Goal: Task Accomplishment & Management: Manage account settings

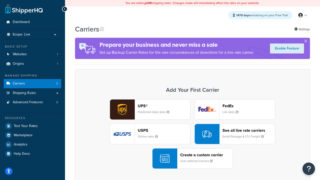
click at [193, 134] on div "UPS® Published daily rates FedEx List rates USPS Online rates See all live rate…" at bounding box center [192, 134] width 225 height 70
click at [249, 106] on header "FedEx" at bounding box center [249, 106] width 53 height 5
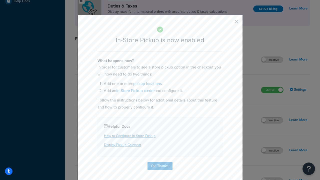
click at [229, 23] on button "button" at bounding box center [229, 23] width 1 height 1
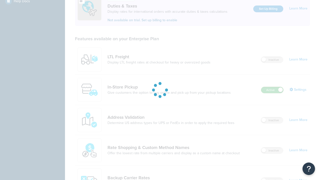
click at [272, 87] on label "Active" at bounding box center [272, 90] width 22 height 6
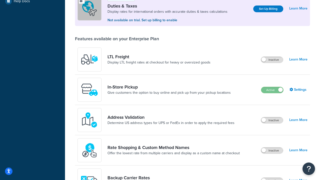
scroll to position [249, 0]
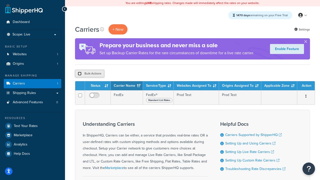
click at [80, 74] on input "checkbox" at bounding box center [80, 74] width 4 height 4
checkbox input "true"
click at [135, 74] on button "Delete" at bounding box center [133, 74] width 17 height 8
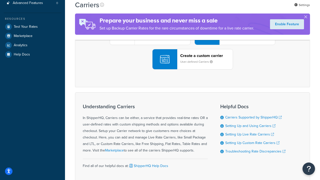
click at [193, 70] on div "UPS® Published daily rates FedEx List rates USPS Online rates See all live rate…" at bounding box center [192, 35] width 225 height 70
click at [249, 9] on header "FedEx" at bounding box center [249, 6] width 53 height 5
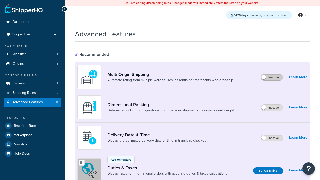
click at [272, 78] on label "Inactive" at bounding box center [272, 78] width 22 height 6
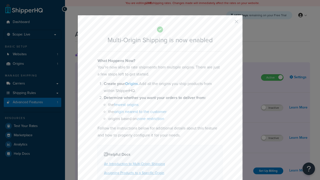
click at [229, 23] on button "button" at bounding box center [229, 23] width 1 height 1
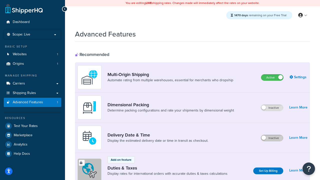
click at [272, 138] on label "Inactive" at bounding box center [272, 138] width 22 height 6
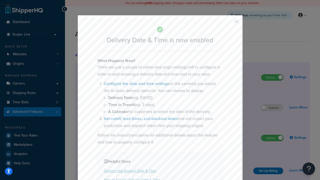
click at [229, 23] on button "button" at bounding box center [229, 23] width 1 height 1
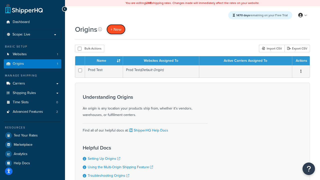
click at [116, 29] on span "+ New" at bounding box center [116, 30] width 11 height 6
